Goal: Task Accomplishment & Management: Manage account settings

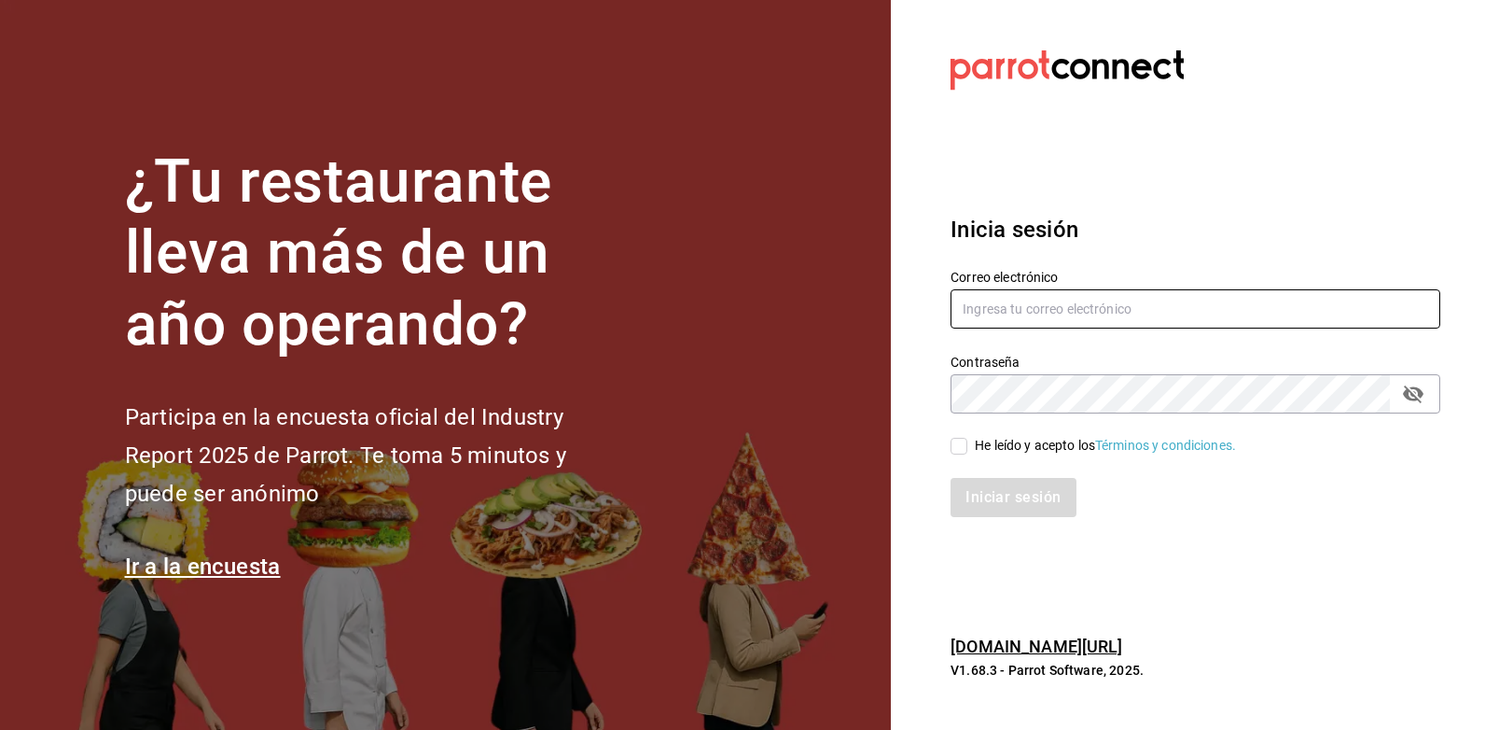
click at [1010, 321] on input "text" at bounding box center [1196, 308] width 490 height 39
type input "rcm.fact@gmail.com"
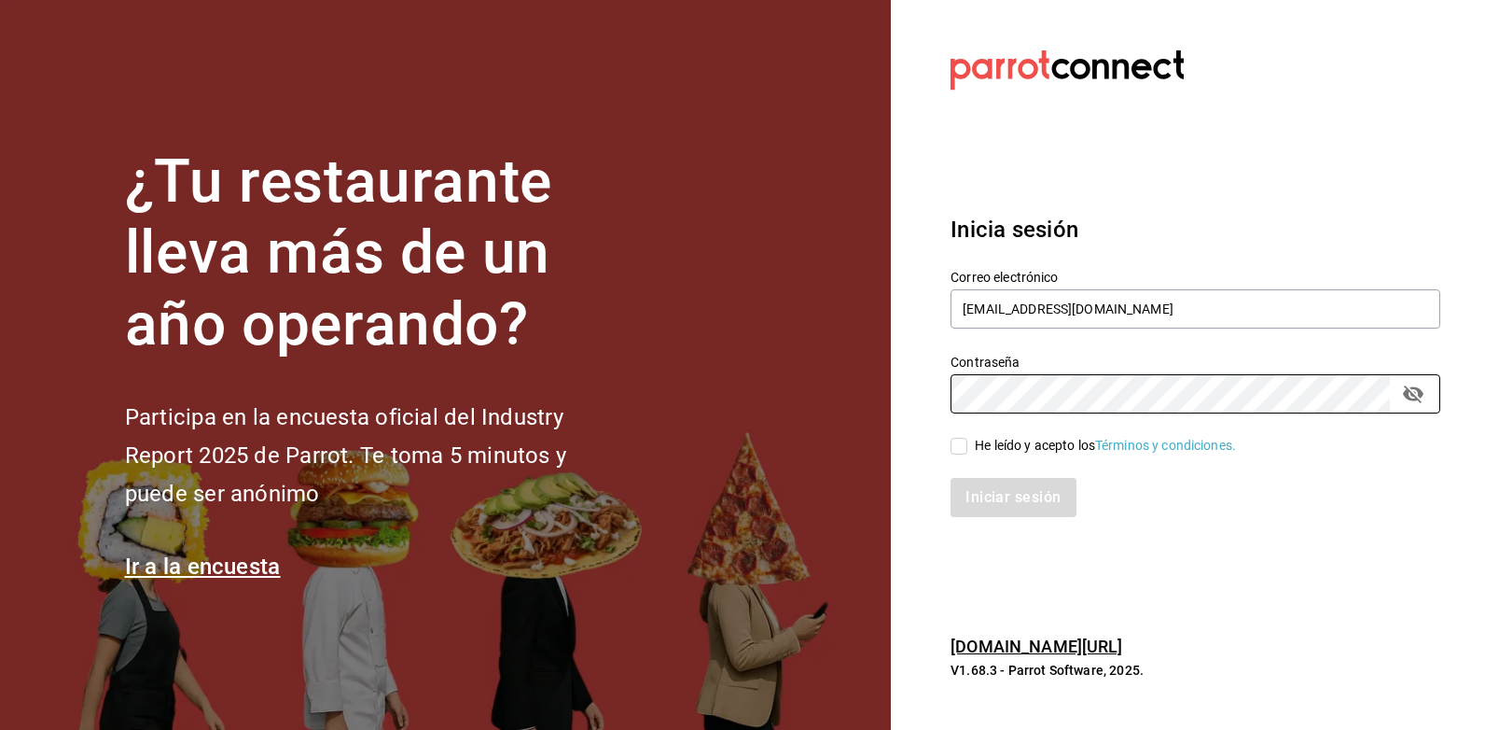
click at [960, 450] on input "He leído y acepto los Términos y condiciones." at bounding box center [959, 446] width 17 height 17
checkbox input "true"
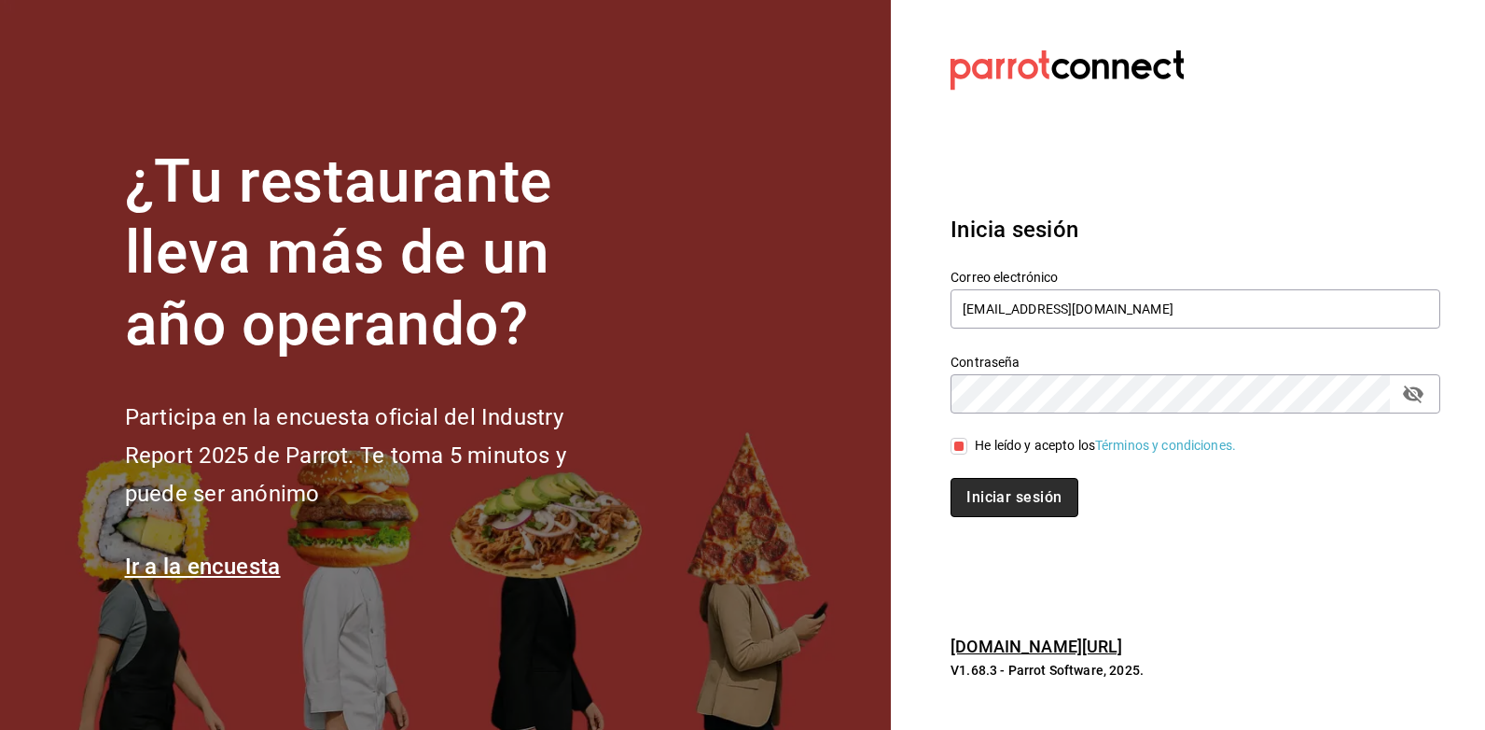
click at [1000, 494] on button "Iniciar sesión" at bounding box center [1014, 497] width 127 height 39
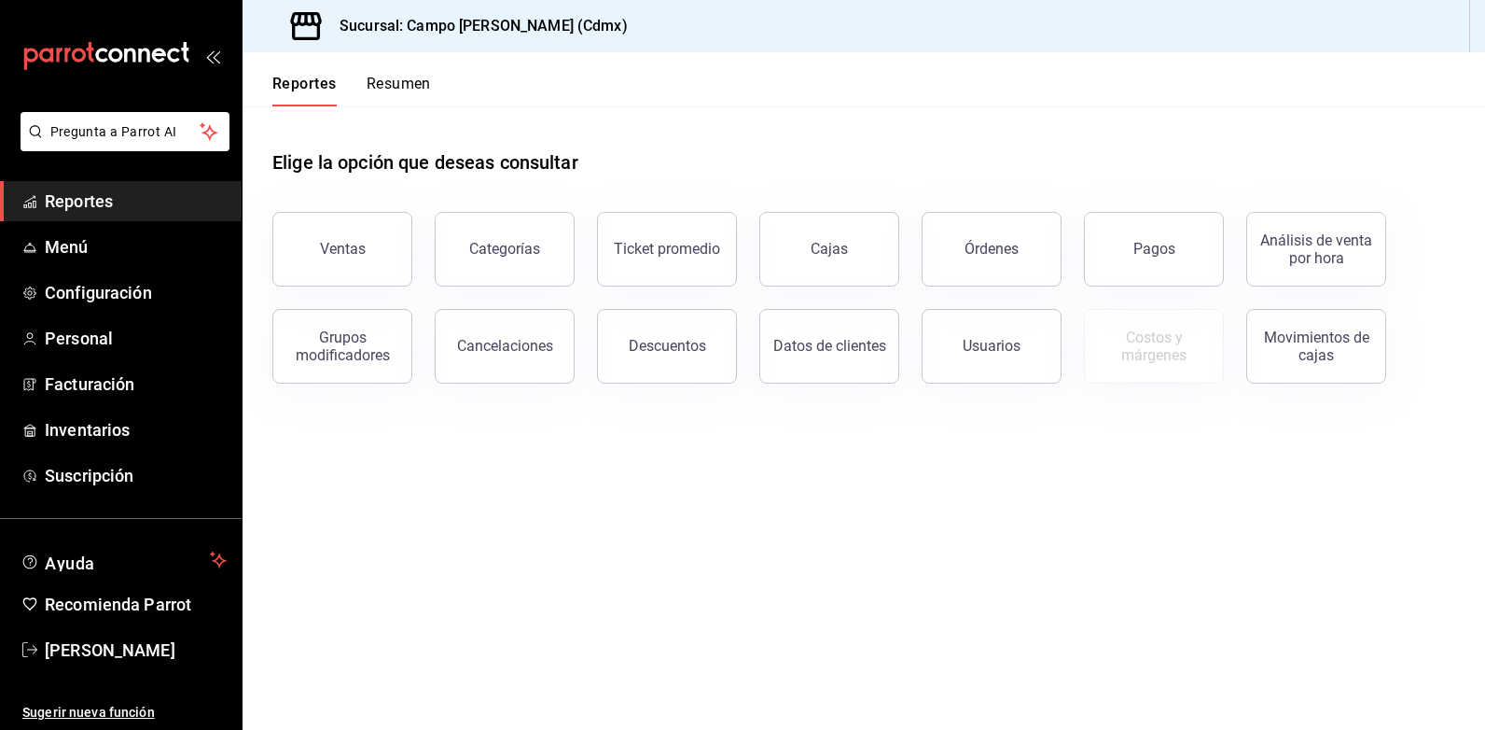
drag, startPoint x: 377, startPoint y: 258, endPoint x: 413, endPoint y: 274, distance: 39.7
click at [377, 258] on button "Ventas" at bounding box center [342, 249] width 140 height 75
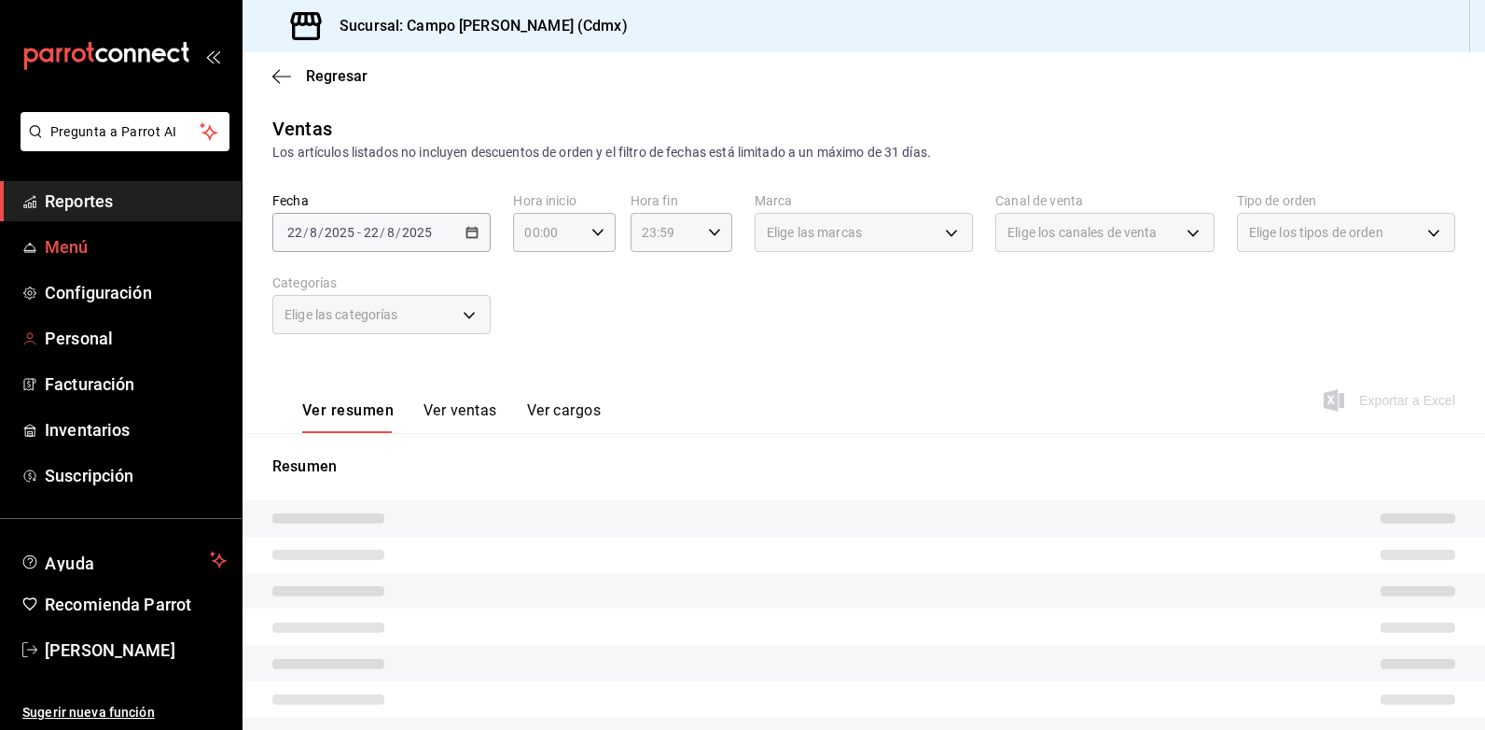
click at [74, 249] on span "Menú" at bounding box center [136, 246] width 182 height 25
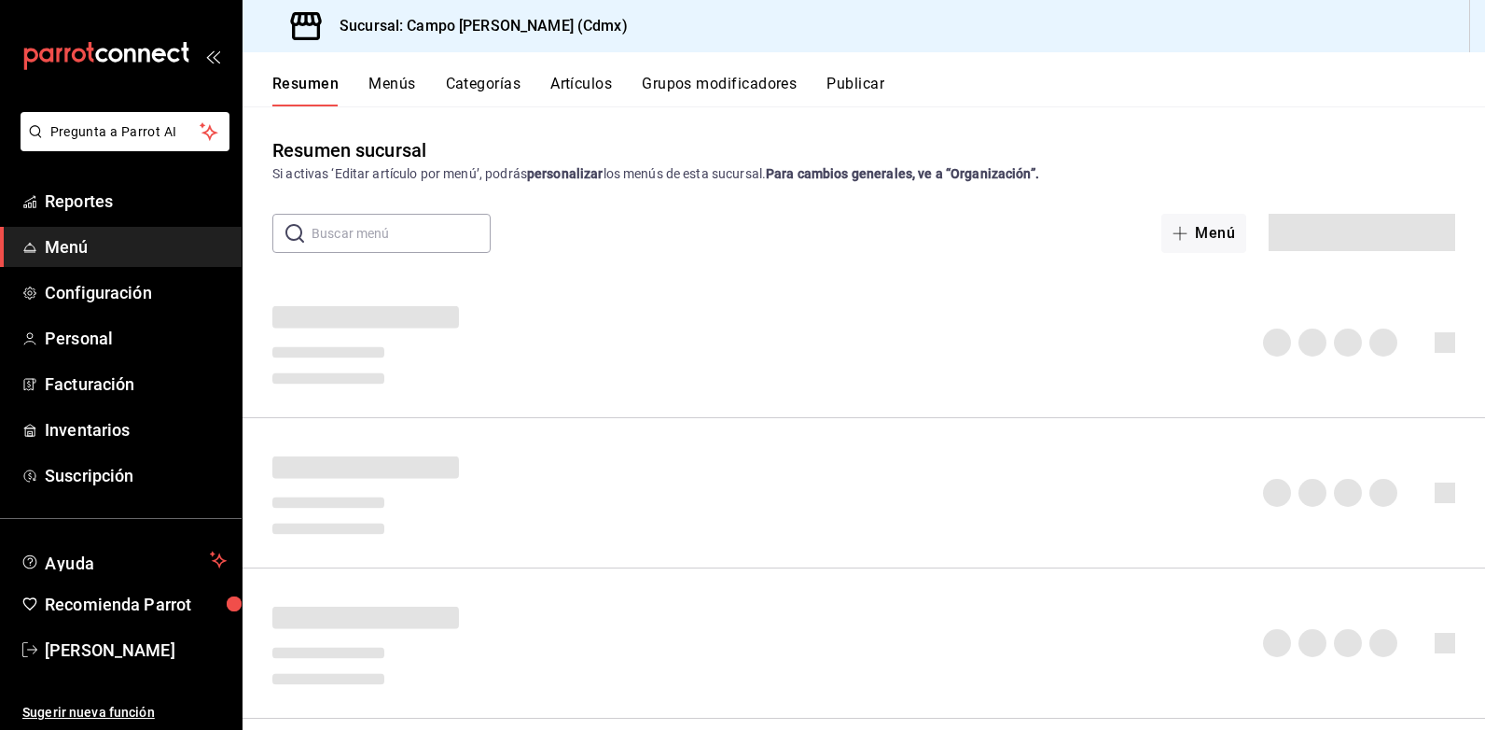
click at [340, 252] on input "text" at bounding box center [401, 233] width 179 height 37
click at [363, 239] on input "text" at bounding box center [401, 233] width 179 height 37
type input "[PERSON_NAME]"
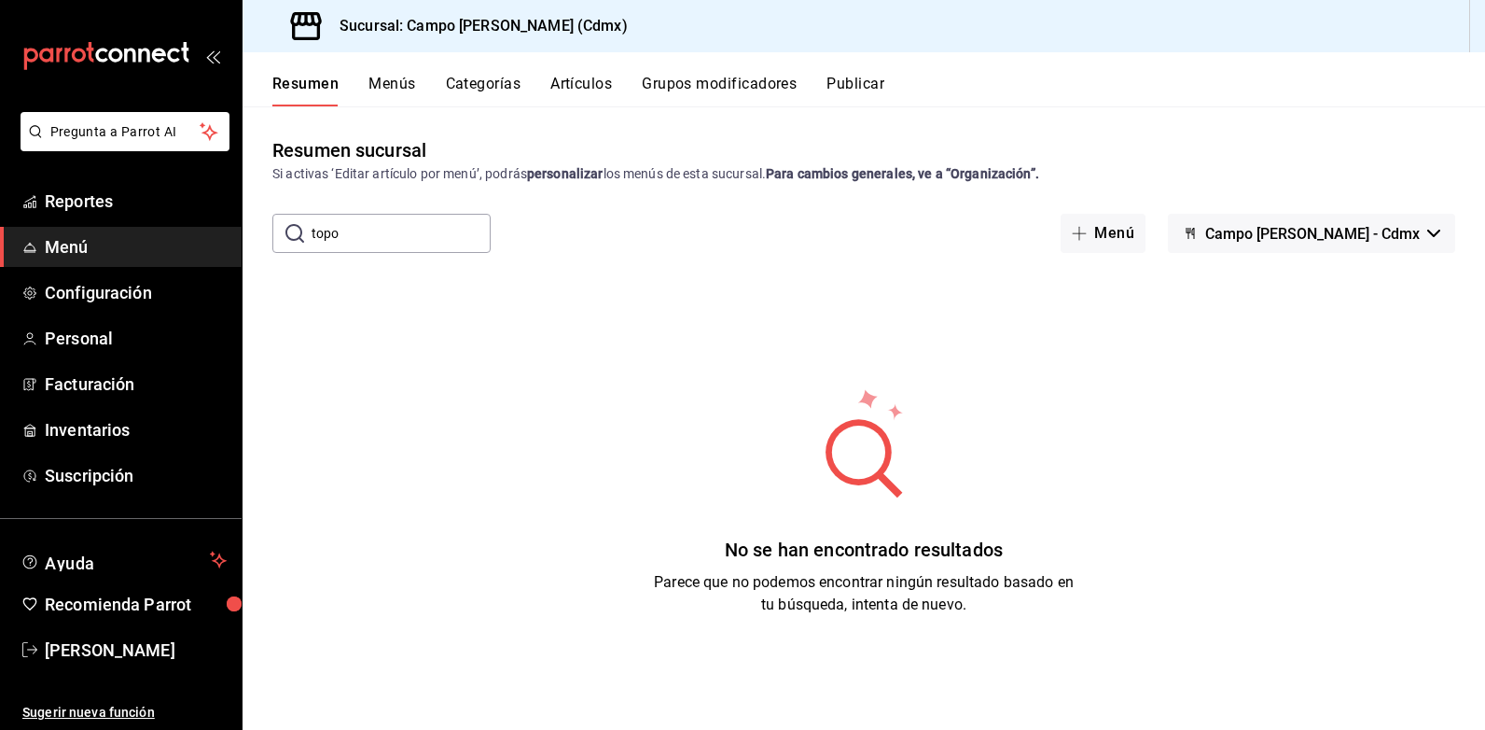
click at [387, 241] on input "topo" at bounding box center [401, 233] width 179 height 37
type input "topo"
click at [604, 90] on button "Artículos" at bounding box center [581, 91] width 62 height 32
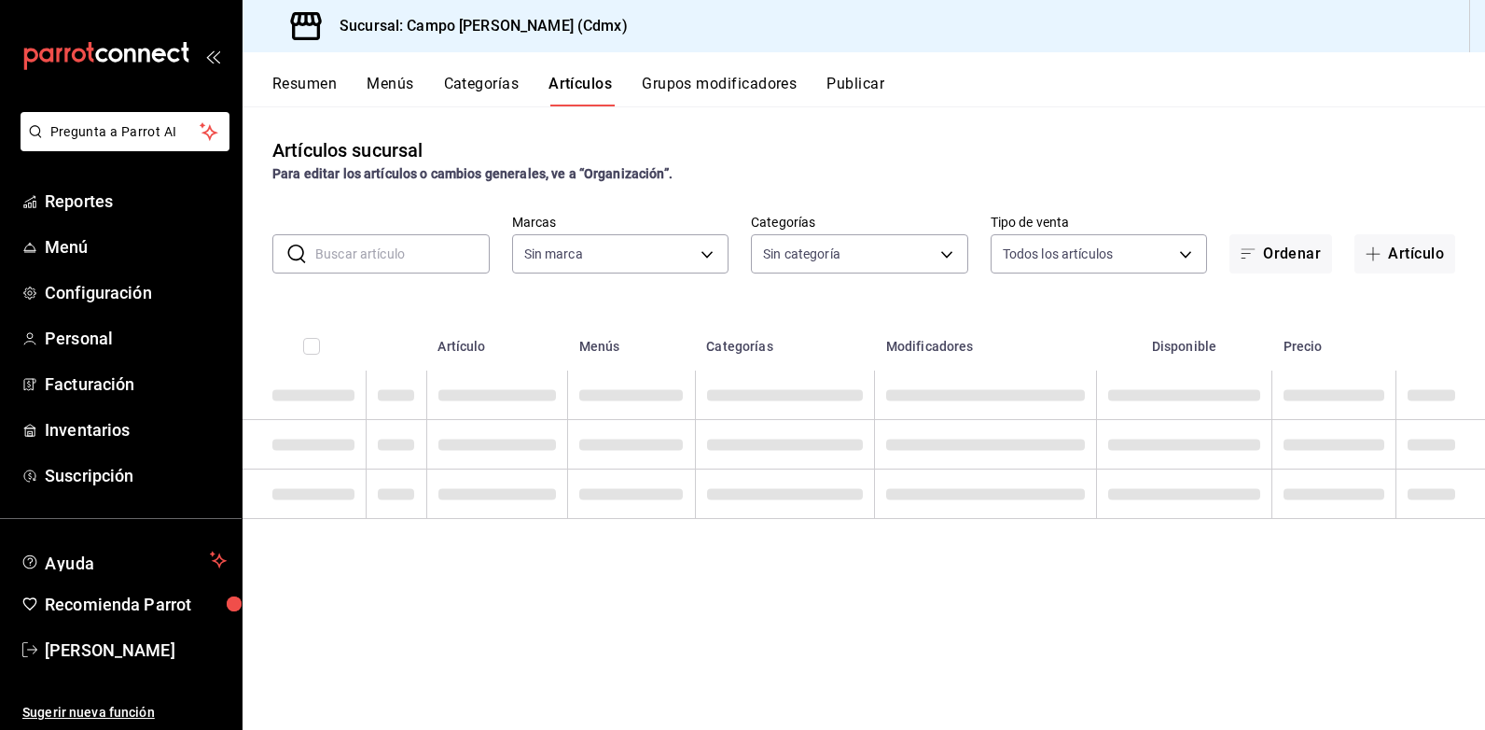
click at [417, 245] on input "text" at bounding box center [402, 253] width 174 height 37
type input "7ebd7ede-d875-4fe8-b9f3-e7dd10eca183"
type input "4c033641-04bc-475c-a669-d09db92f1b1c,98ec9246-b69e-4260-a24a-72abf99ea378,cd4ef…"
type input "[PERSON_NAME]"
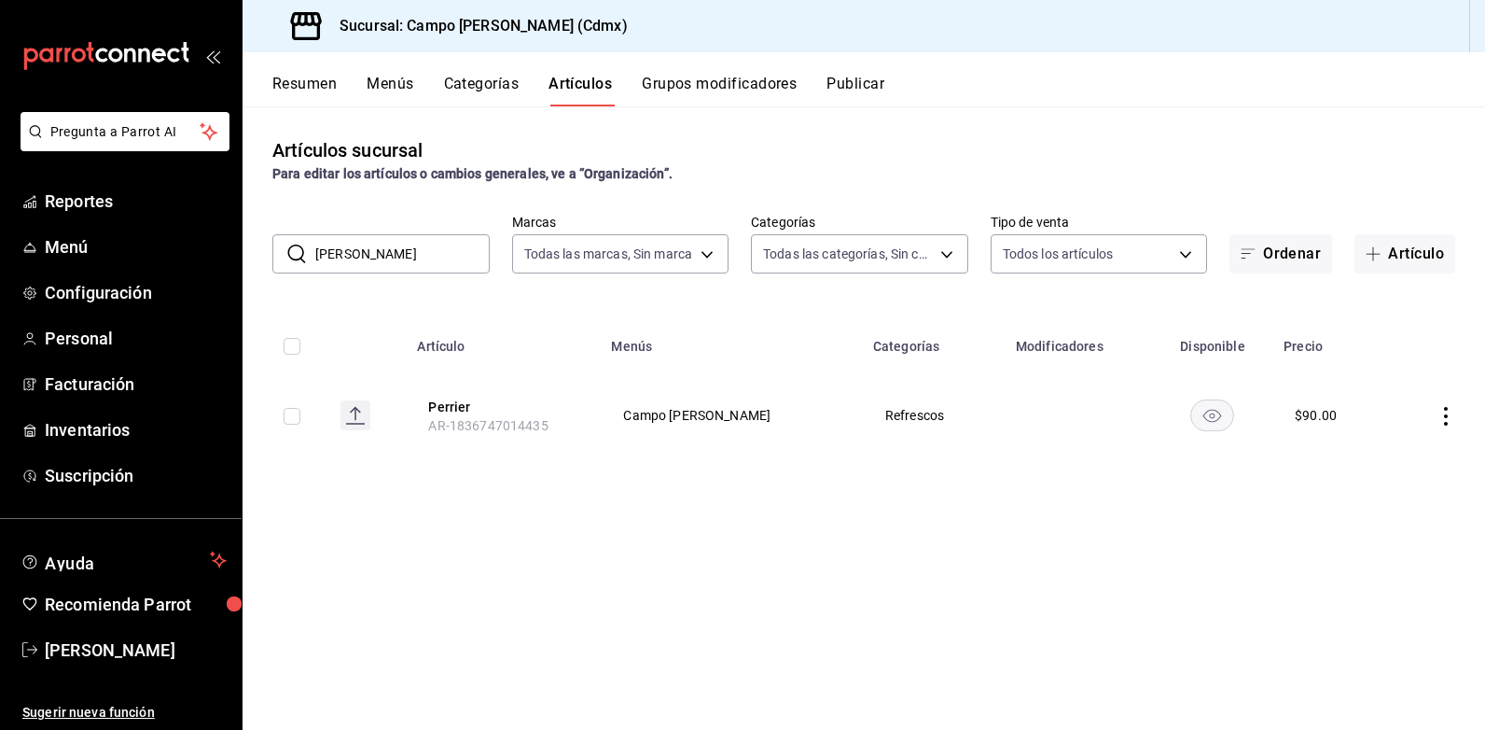
click at [783, 673] on div "Artículos sucursal Para editar los artículos o cambios generales, ve a “Organiz…" at bounding box center [864, 417] width 1243 height 622
click at [1410, 254] on button "Artículo" at bounding box center [1405, 253] width 101 height 39
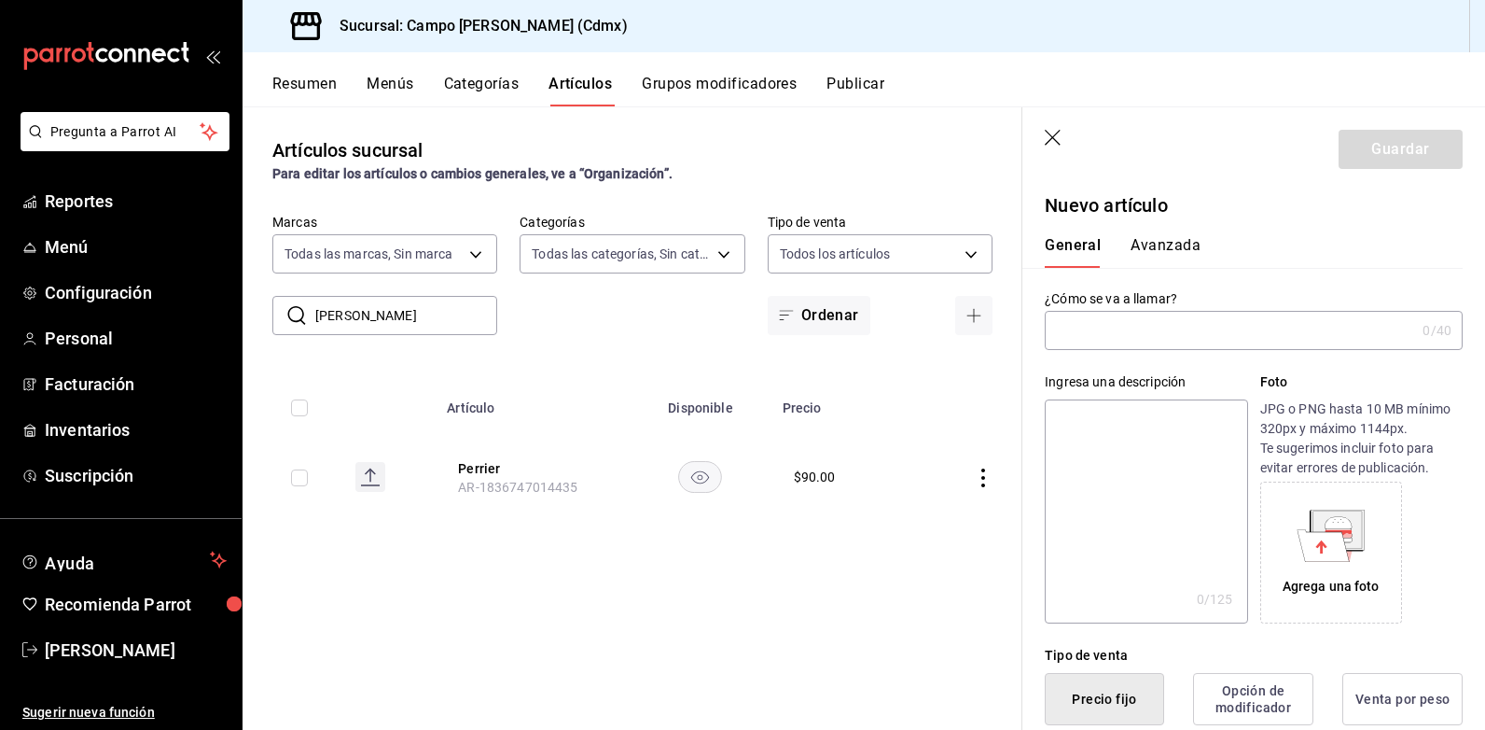
type input "S"
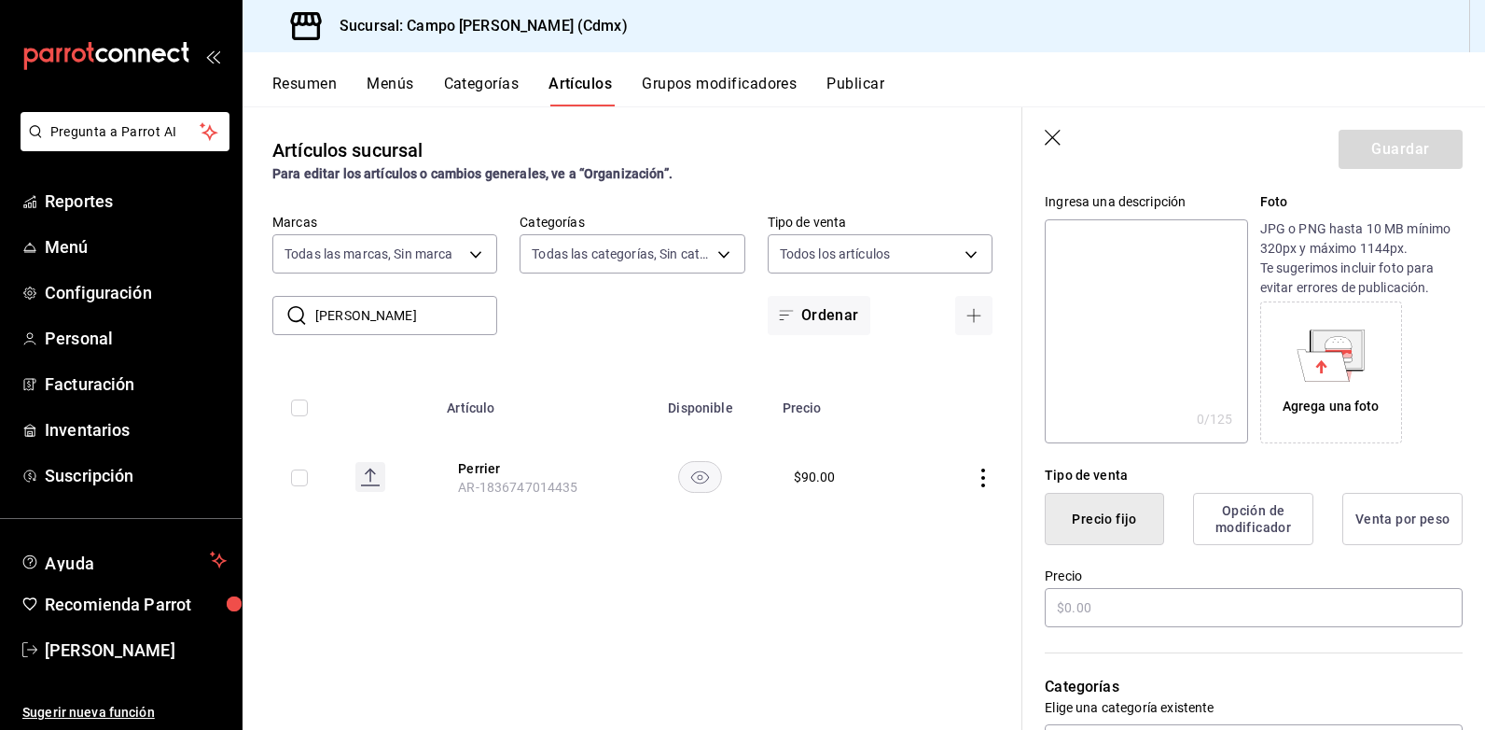
scroll to position [280, 0]
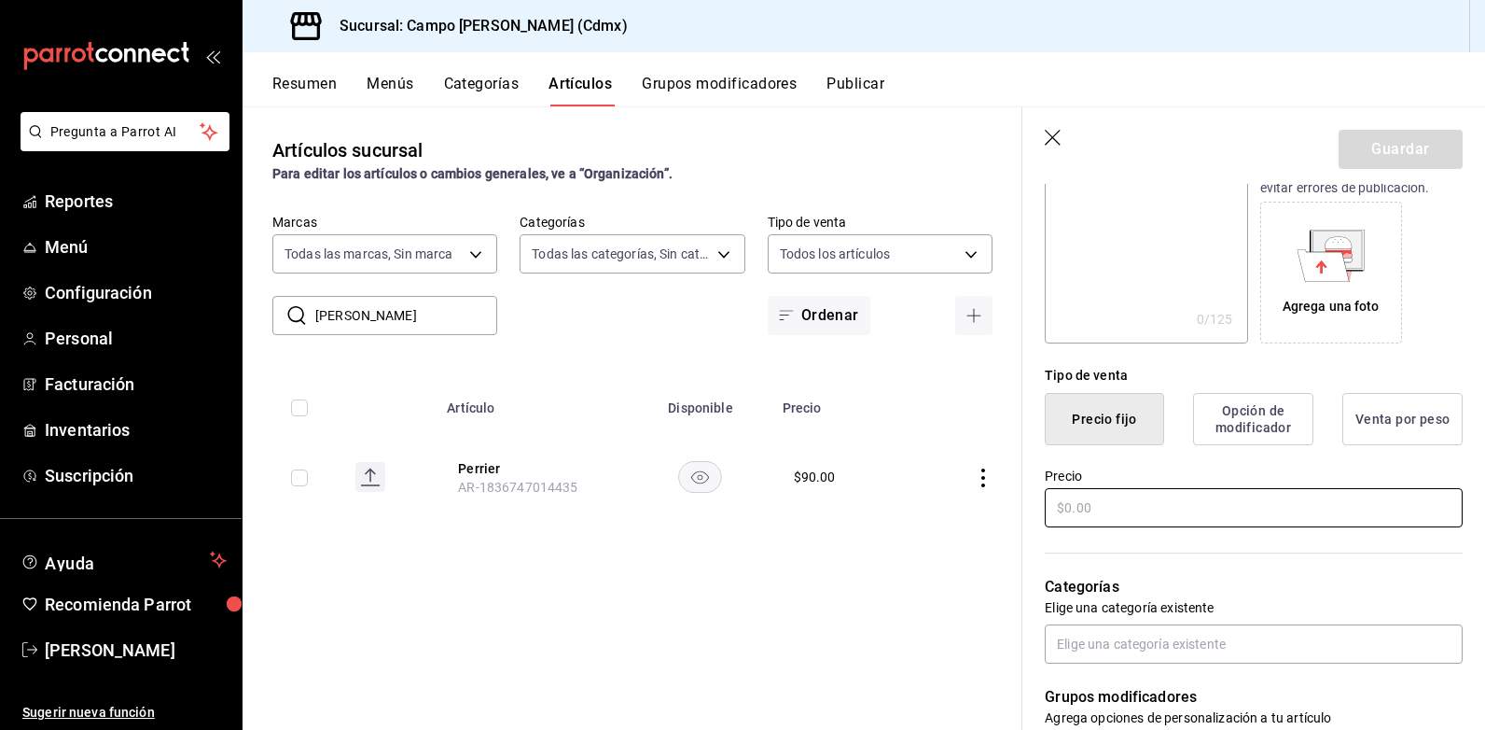
type input "[PERSON_NAME]"
drag, startPoint x: 1095, startPoint y: 508, endPoint x: 1163, endPoint y: 502, distance: 67.4
click at [1101, 508] on input "text" at bounding box center [1254, 507] width 418 height 39
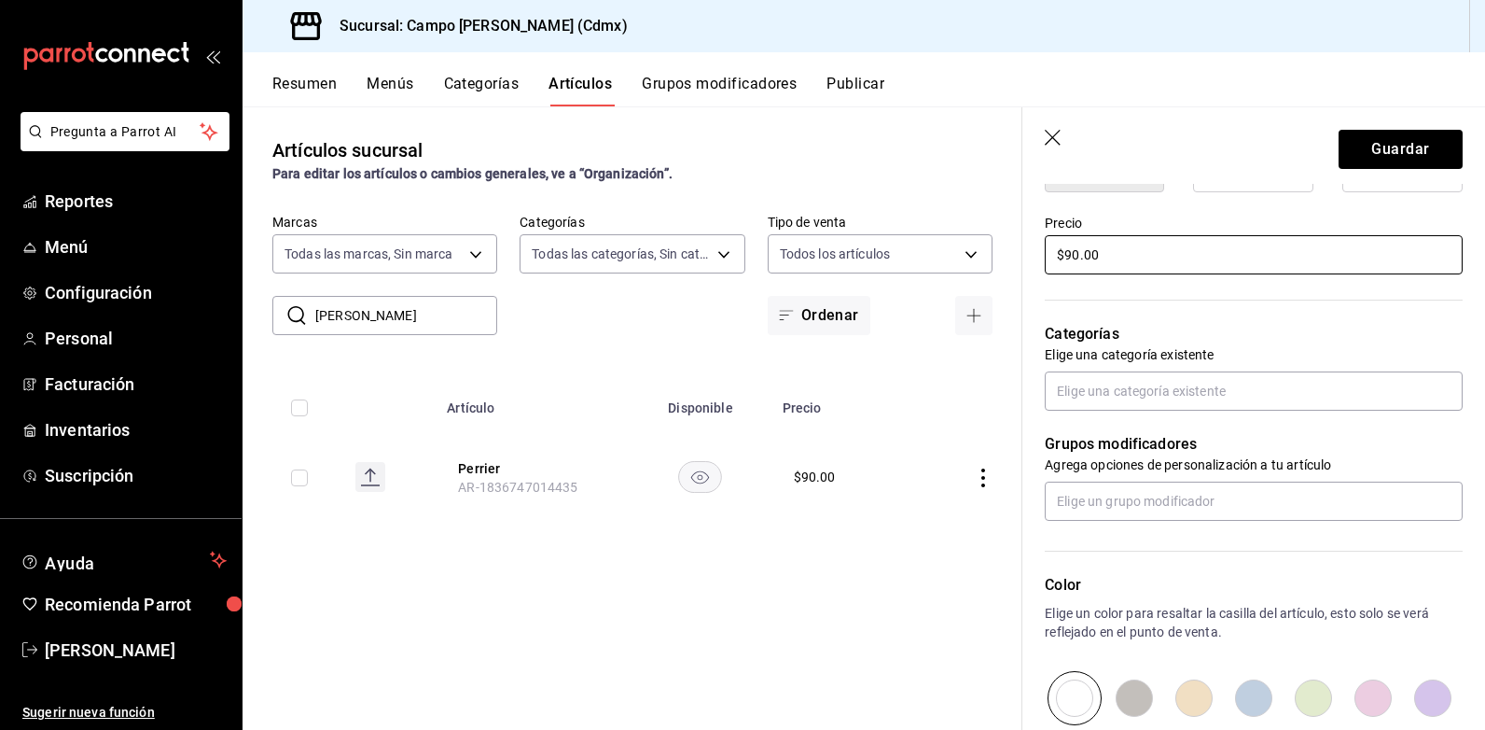
scroll to position [560, 0]
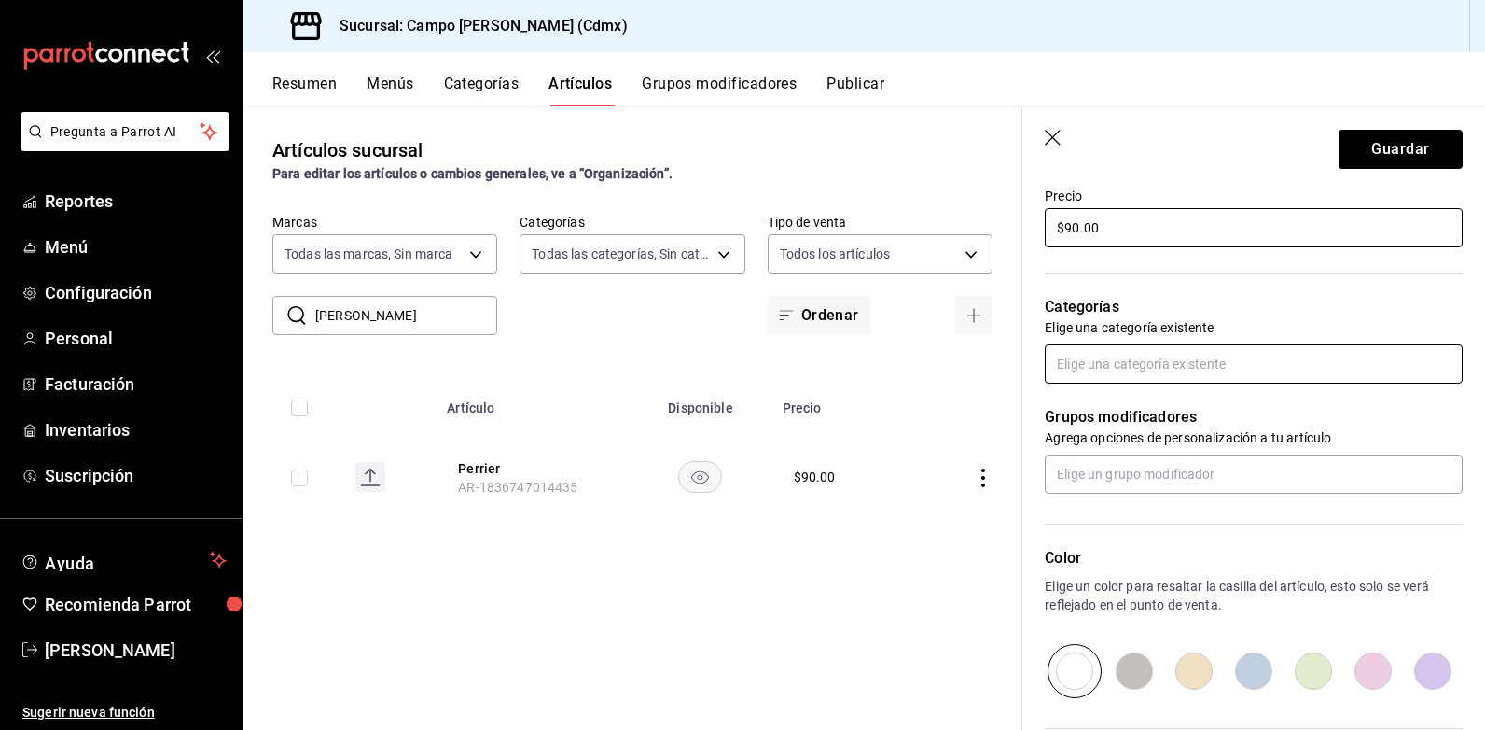
type input "$90.00"
click at [1086, 363] on input "text" at bounding box center [1254, 363] width 418 height 39
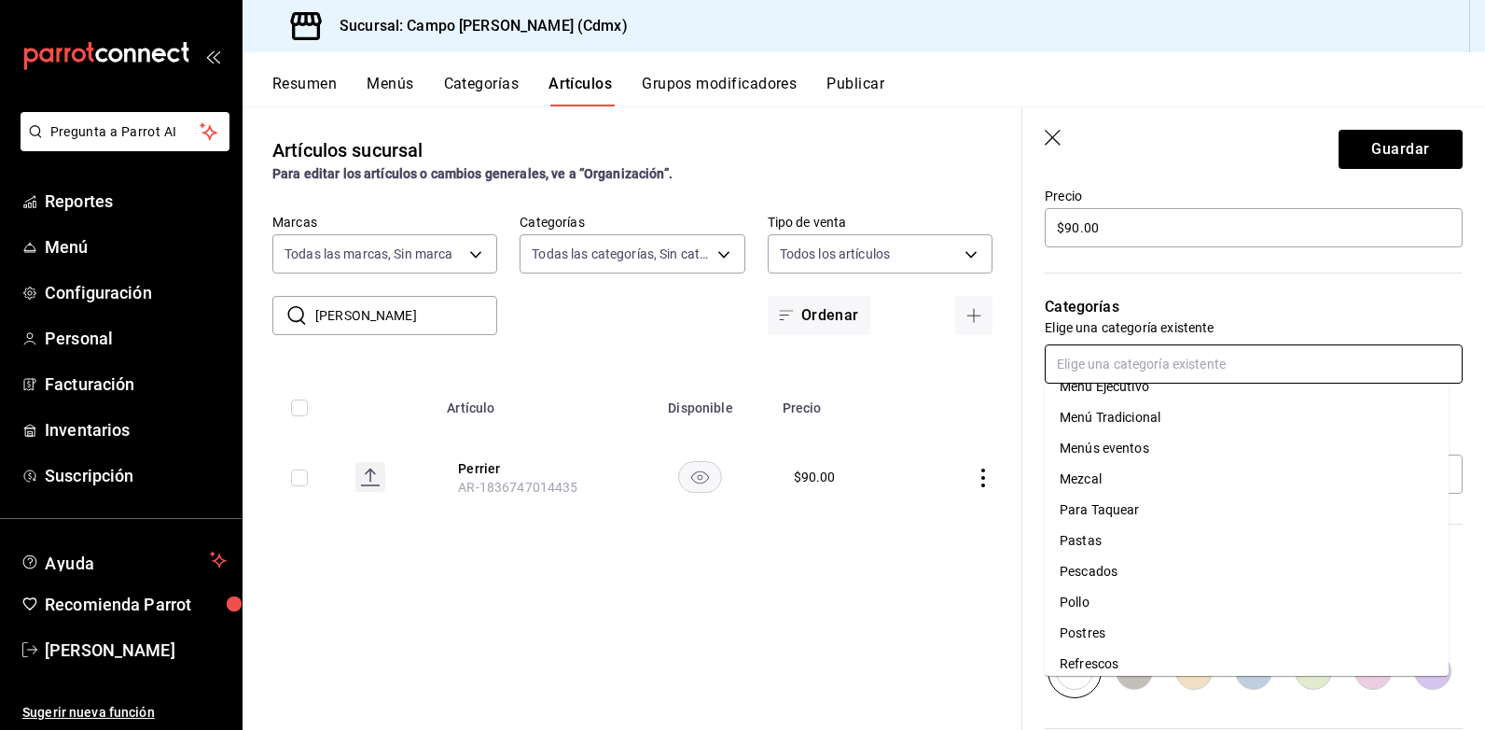
scroll to position [933, 0]
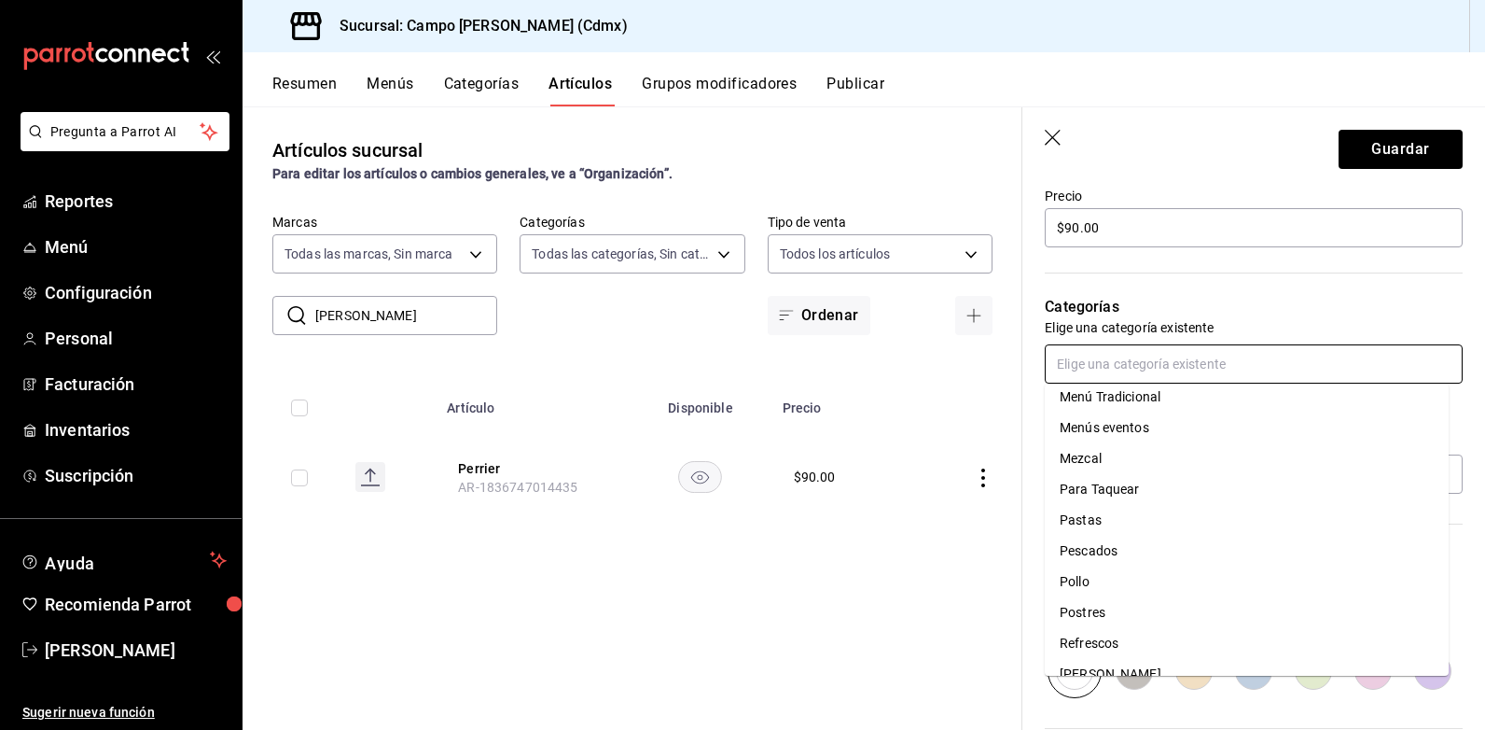
click at [1118, 648] on li "Refrescos" at bounding box center [1247, 643] width 404 height 31
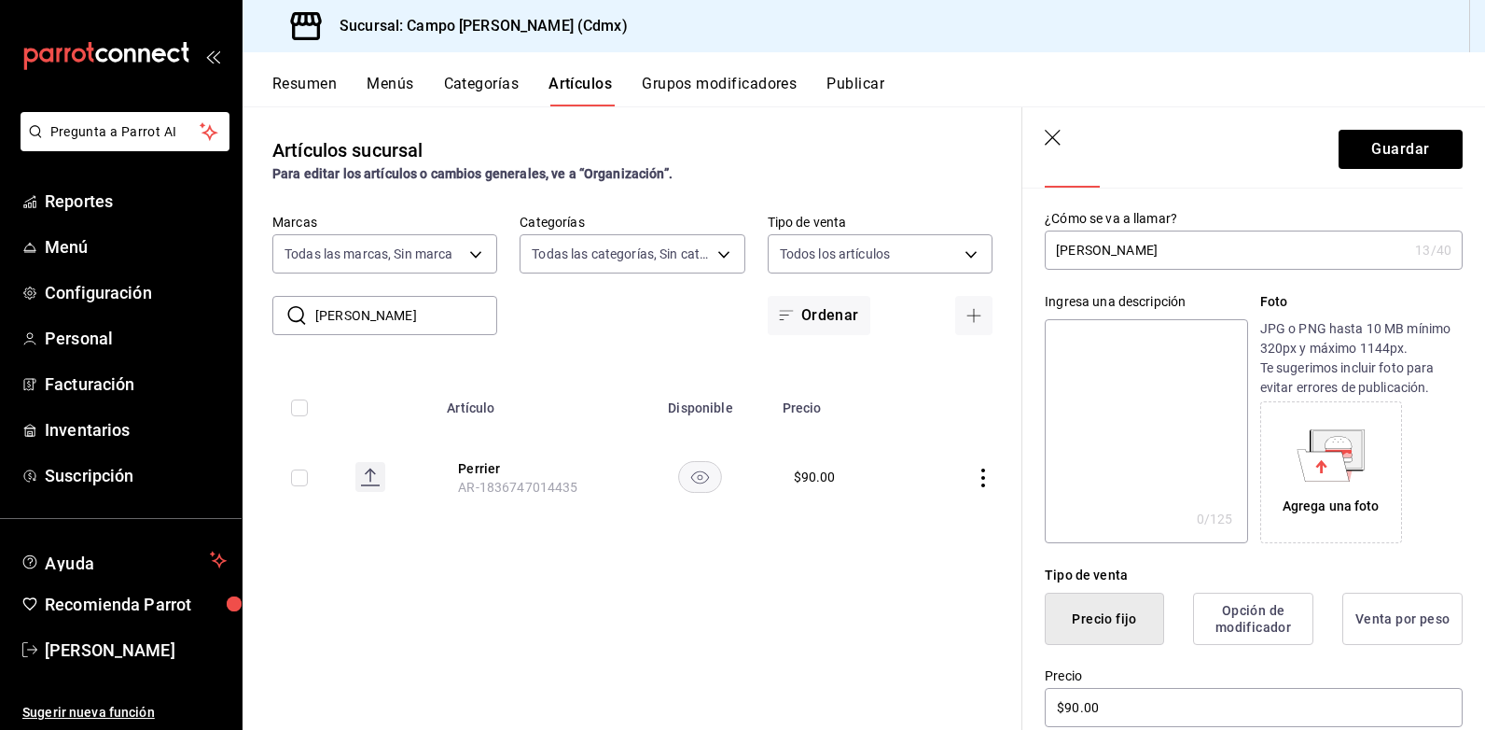
scroll to position [0, 0]
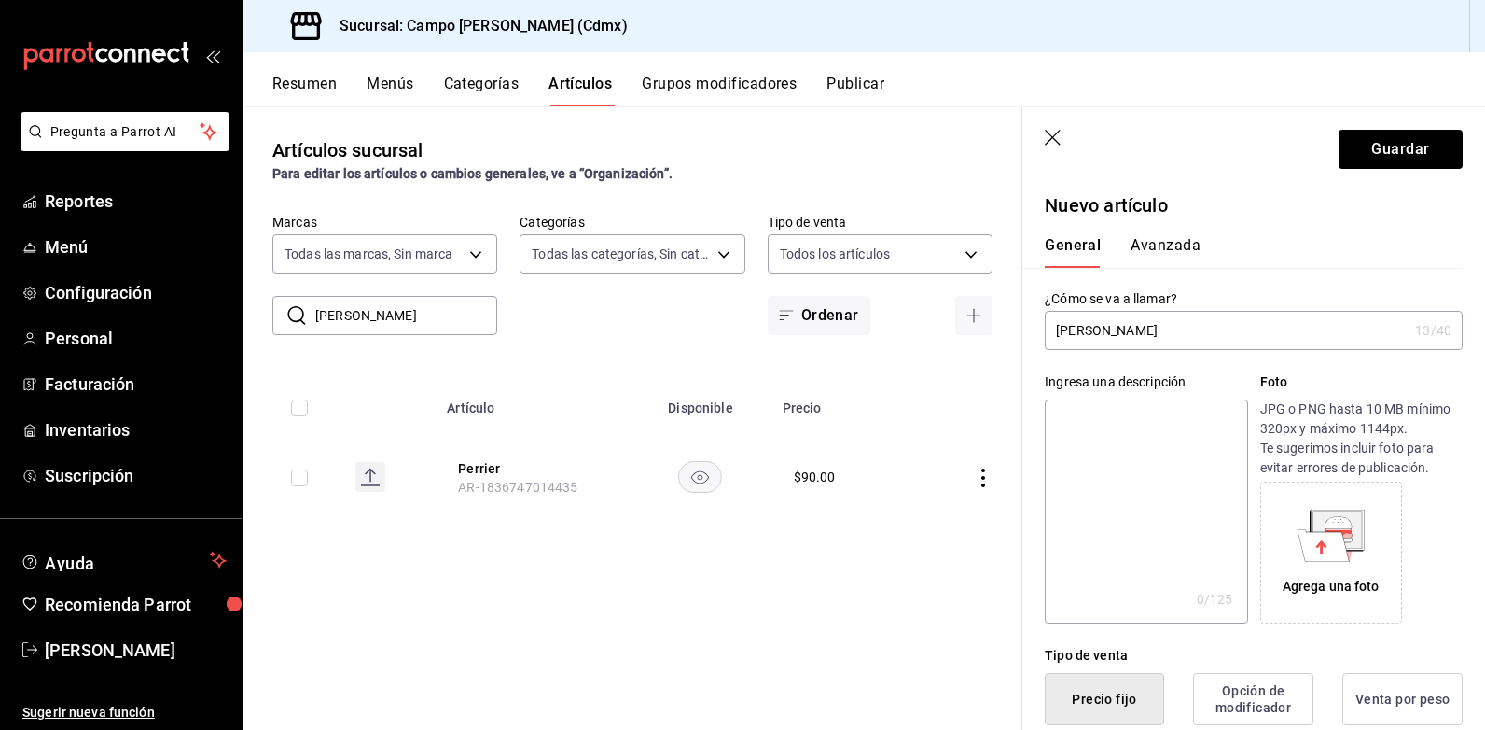
click at [1166, 252] on button "Avanzada" at bounding box center [1166, 252] width 70 height 32
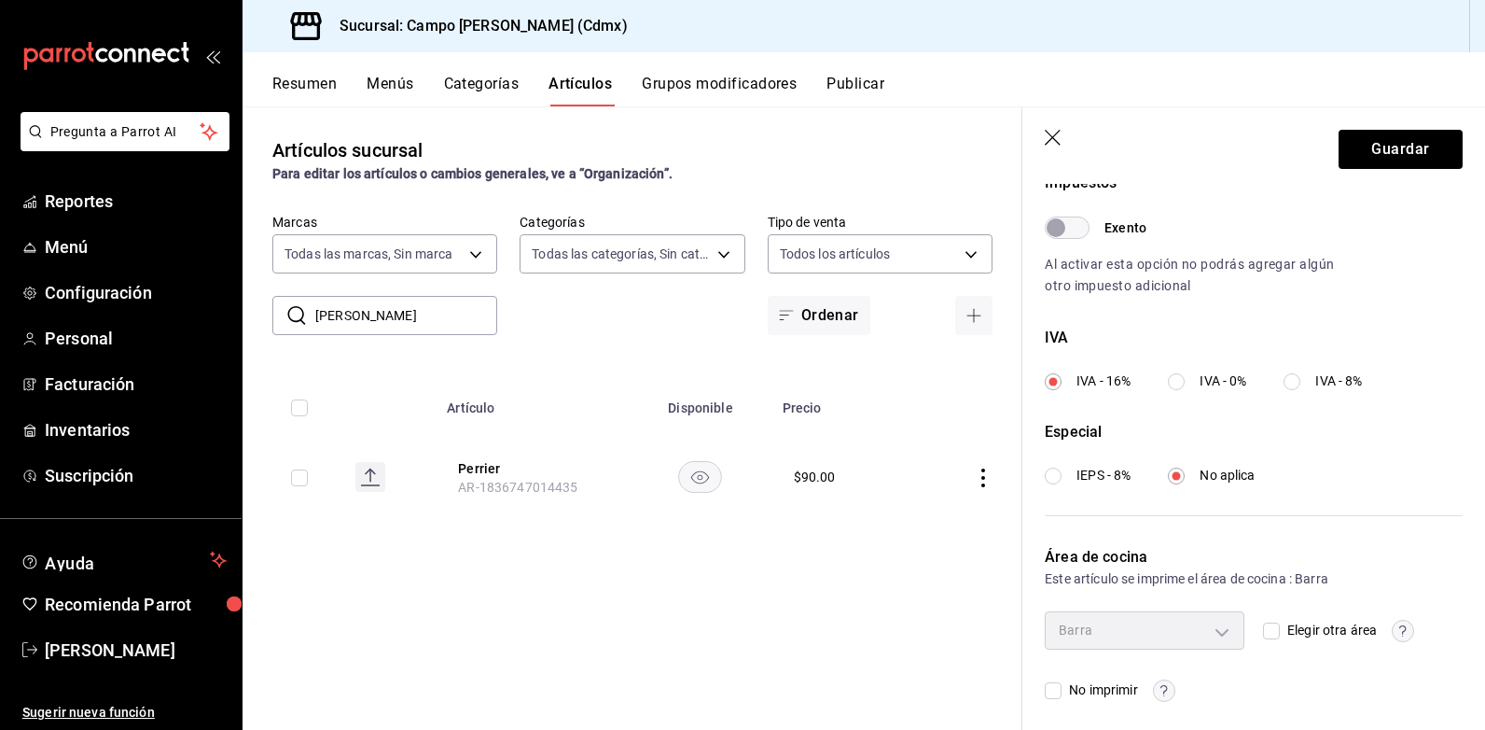
scroll to position [589, 0]
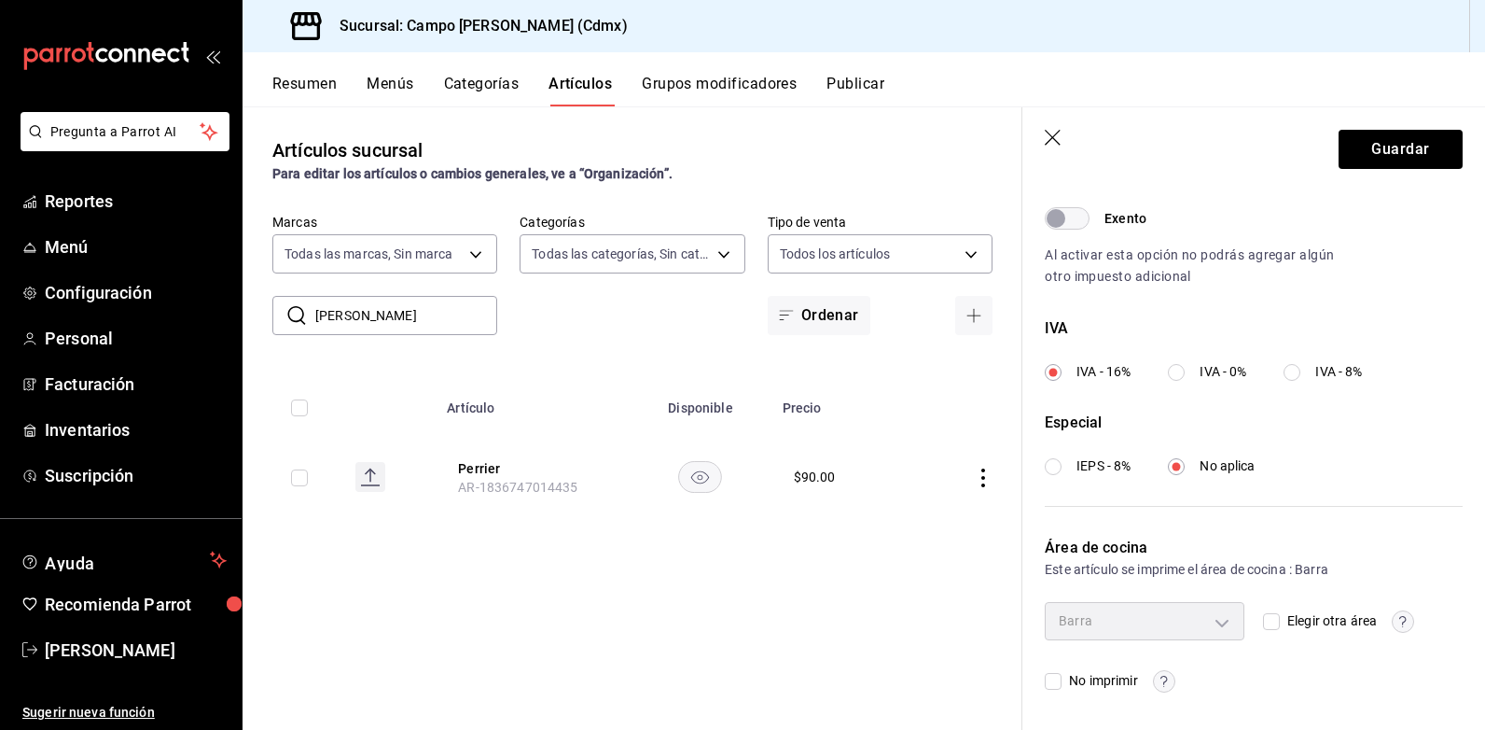
click at [1280, 626] on span "Elegir otra área" at bounding box center [1328, 621] width 97 height 20
click at [1279, 626] on input "Elegir otra área" at bounding box center [1271, 621] width 17 height 17
checkbox input "true"
click at [1228, 618] on body "Pregunta a Parrot AI Reportes Menú Configuración Personal Facturación Inventari…" at bounding box center [742, 365] width 1485 height 730
click at [1134, 662] on span "Barra" at bounding box center [1157, 664] width 129 height 20
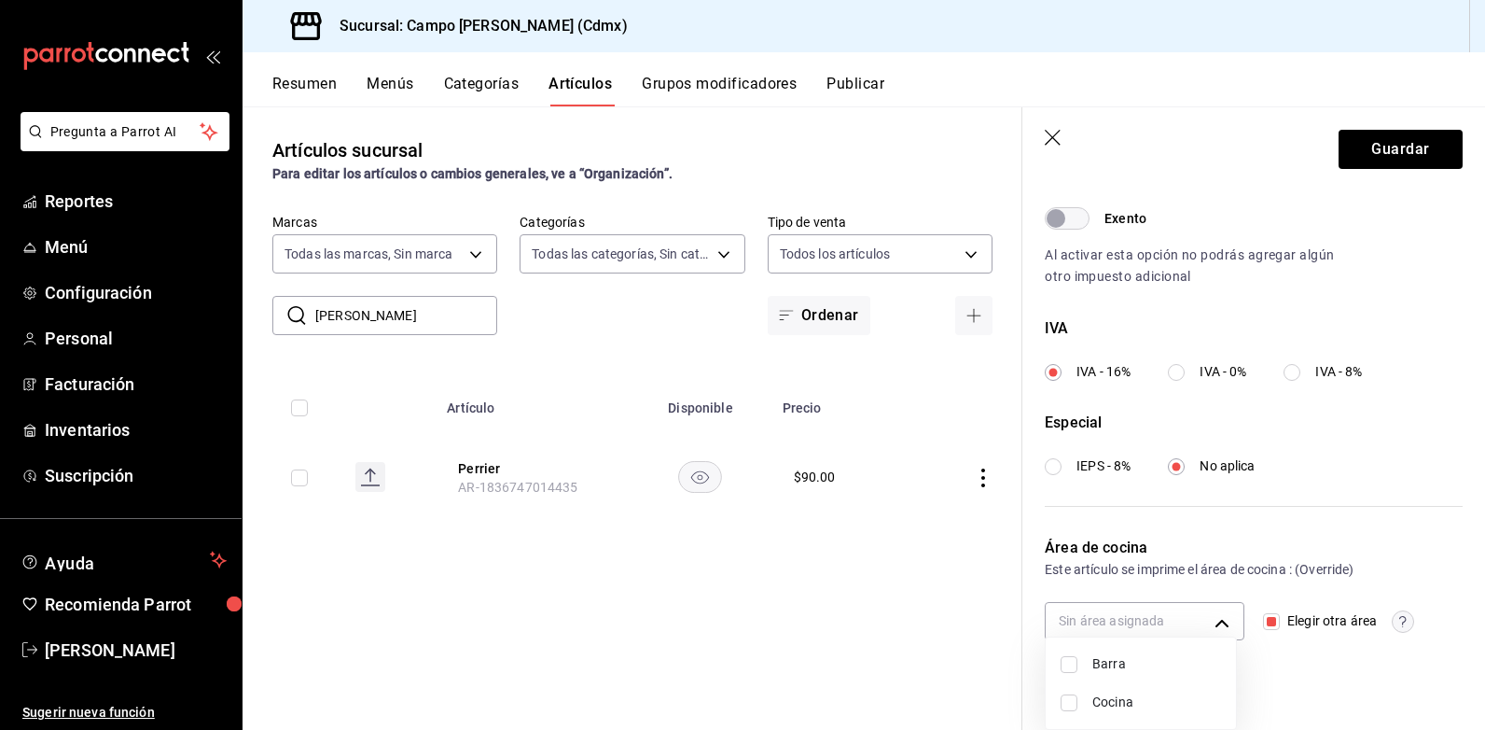
type input "1ed939c8-50ac-4a7d-8625-81504ad16a10"
checkbox input "true"
click at [1378, 160] on div at bounding box center [742, 365] width 1485 height 730
click at [1386, 160] on button "Guardar" at bounding box center [1401, 149] width 124 height 39
click at [394, 313] on input "[PERSON_NAME]" at bounding box center [406, 315] width 182 height 37
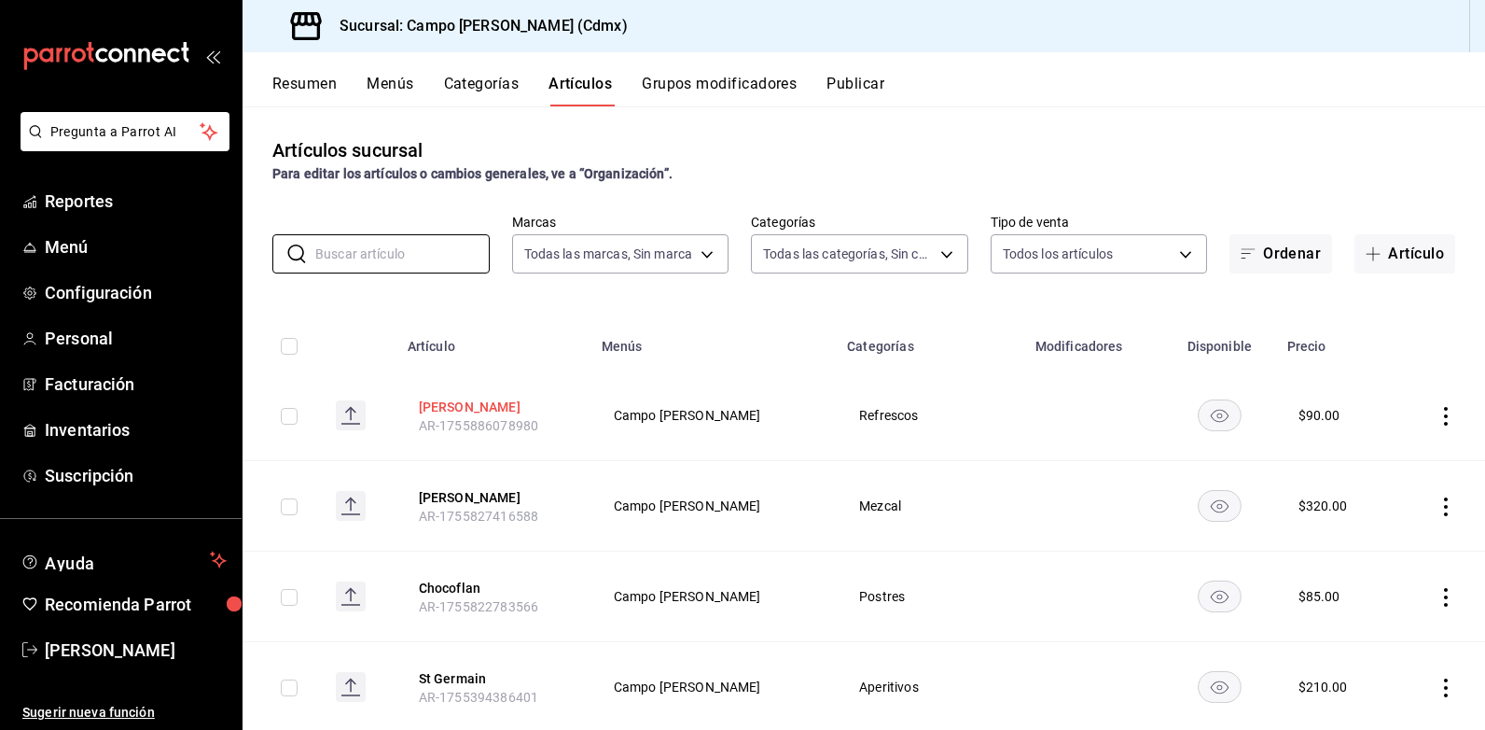
click at [492, 401] on button "[PERSON_NAME]" at bounding box center [493, 406] width 149 height 19
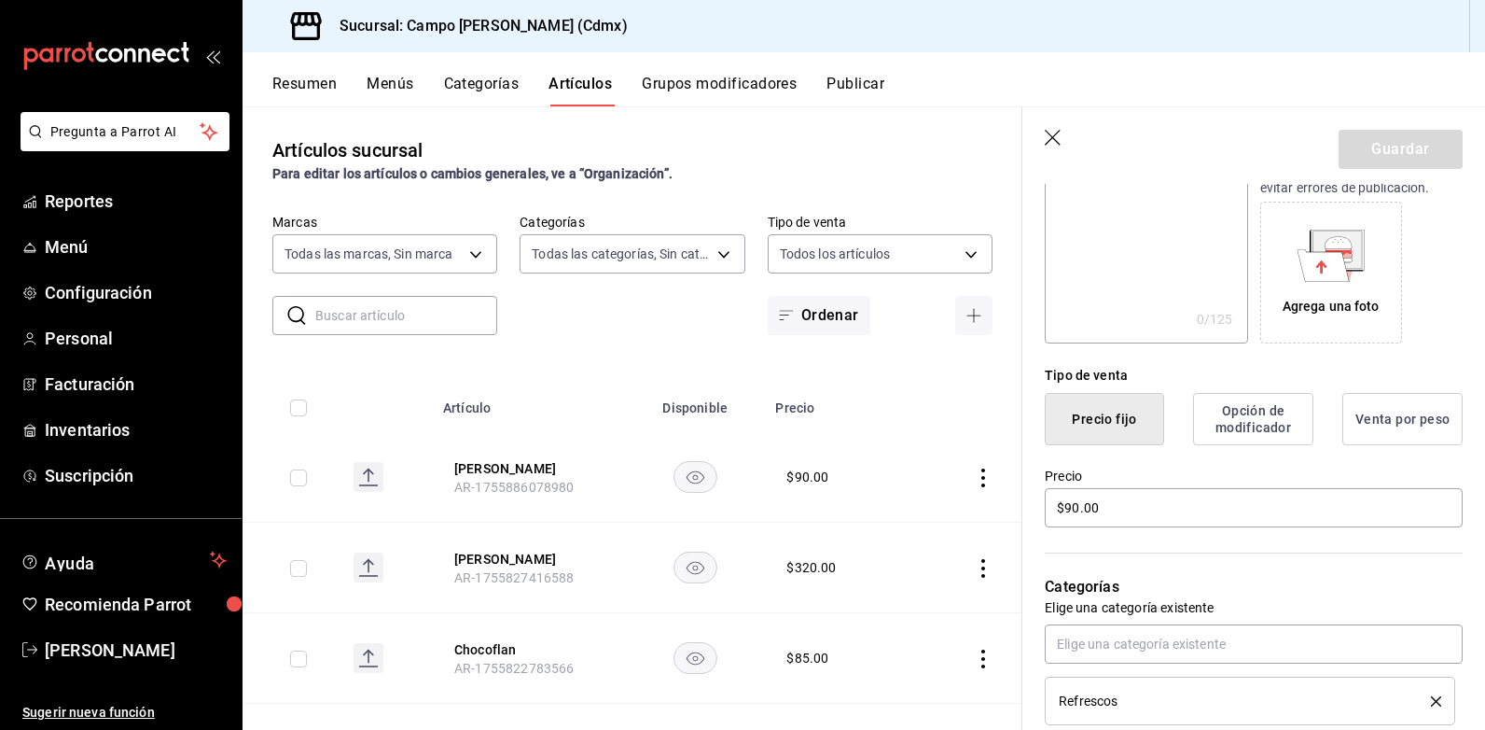
scroll to position [467, 0]
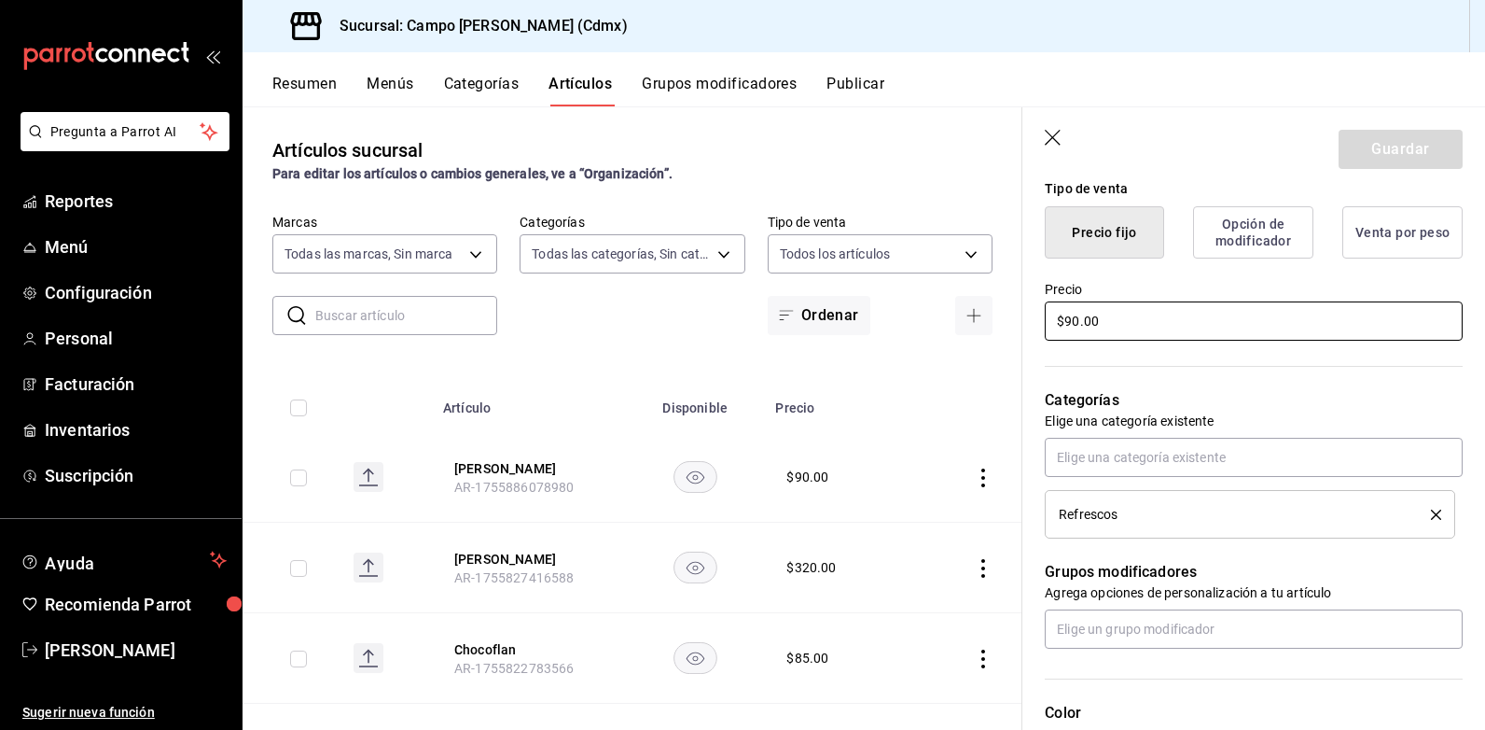
click at [1112, 323] on input "$90.00" at bounding box center [1254, 320] width 418 height 39
type input "$95.00"
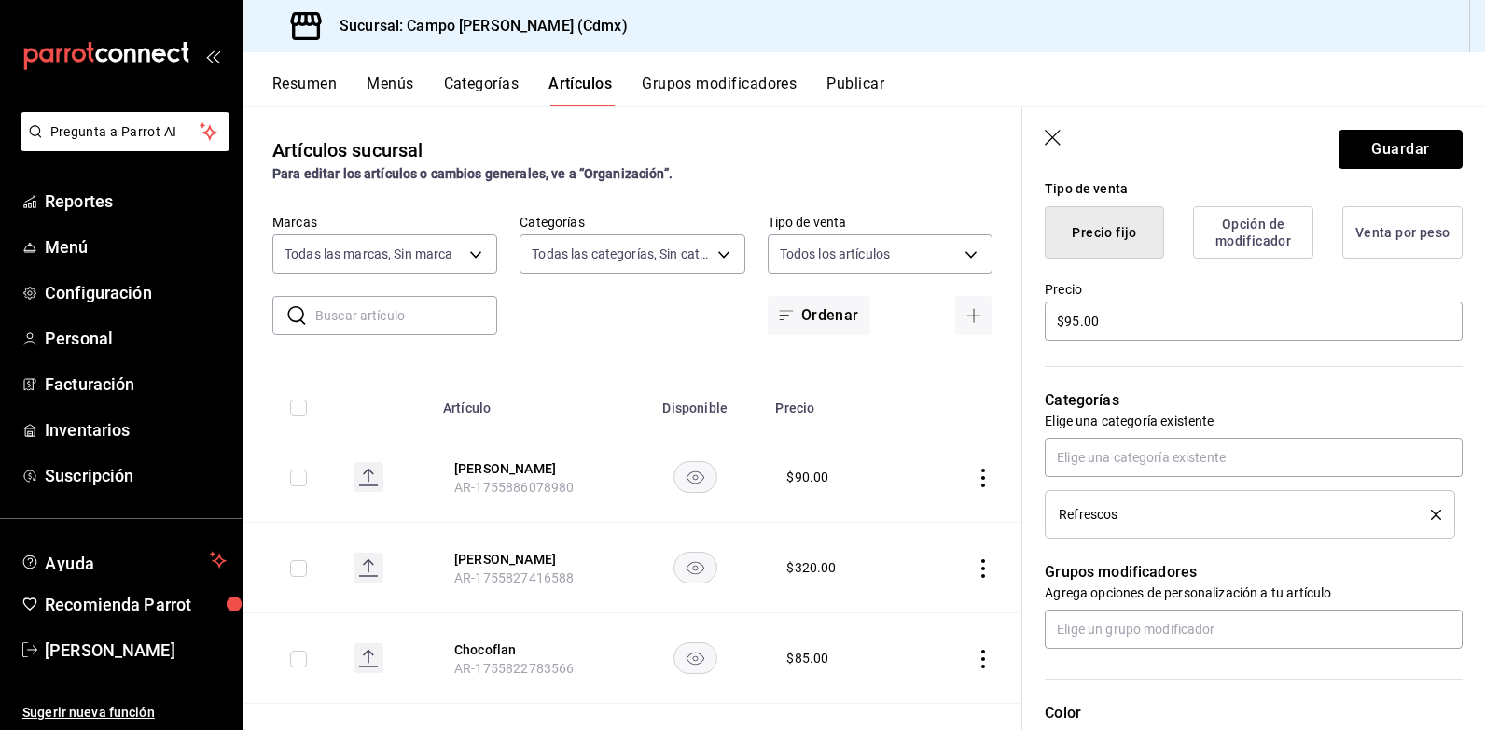
click at [1405, 148] on button "Guardar" at bounding box center [1401, 149] width 124 height 39
